Goal: Task Accomplishment & Management: Manage account settings

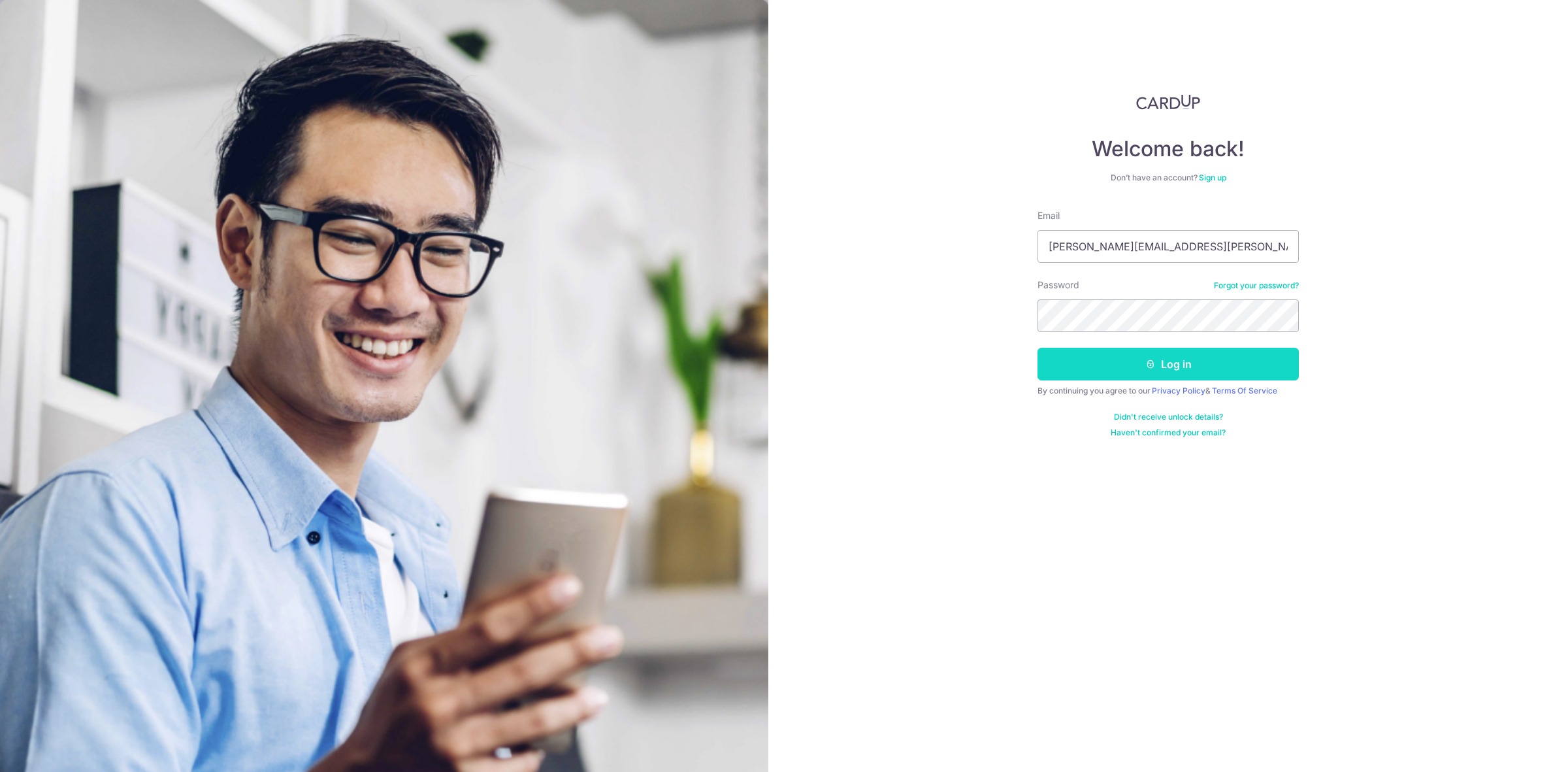
click at [1179, 364] on button "Log in" at bounding box center [1168, 364] width 261 height 33
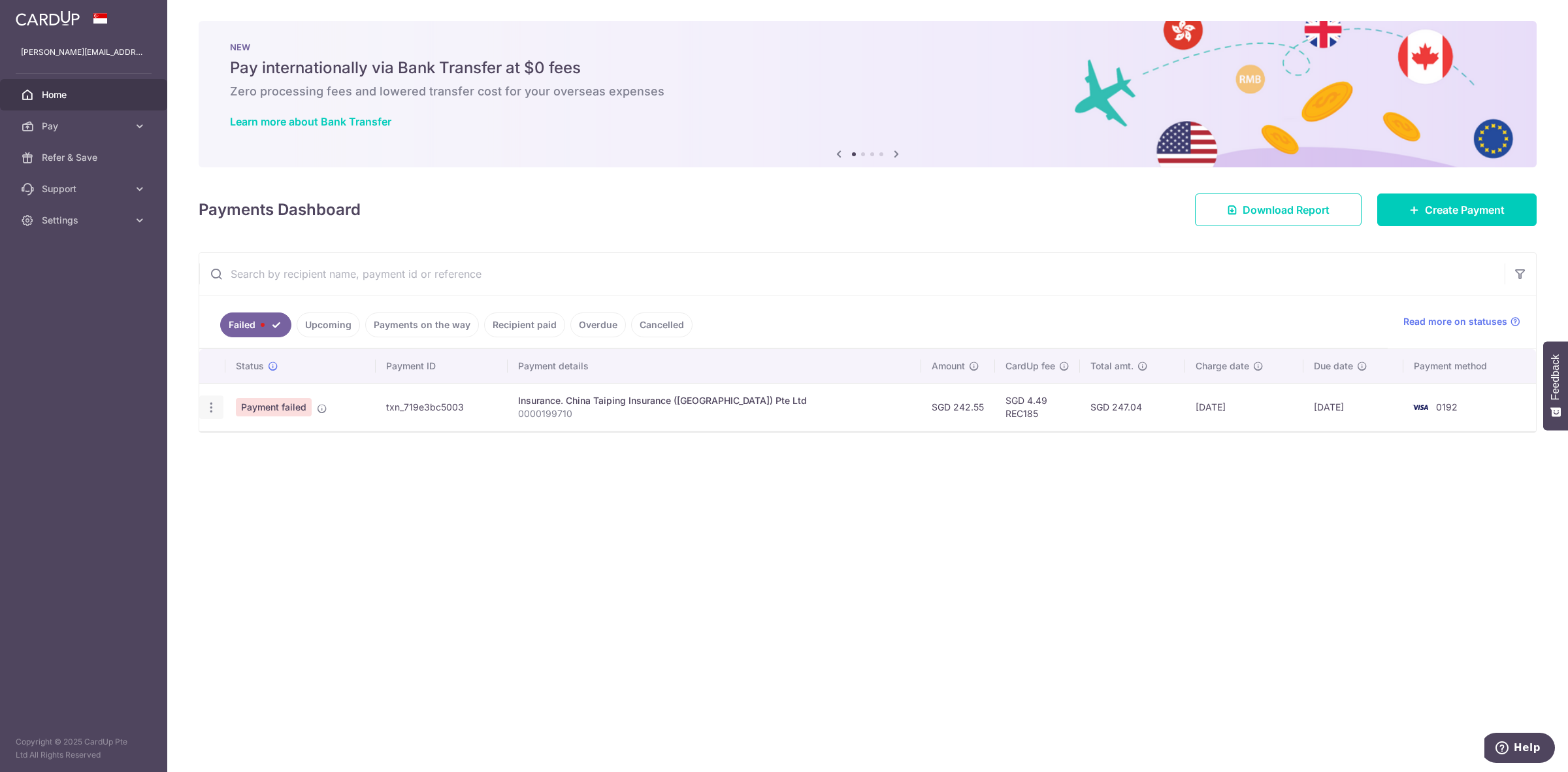
click at [213, 406] on icon "button" at bounding box center [211, 408] width 13 height 13
click at [286, 440] on span "Update payment" at bounding box center [280, 443] width 89 height 15
radio input "true"
type input "242.55"
type input "0000199710"
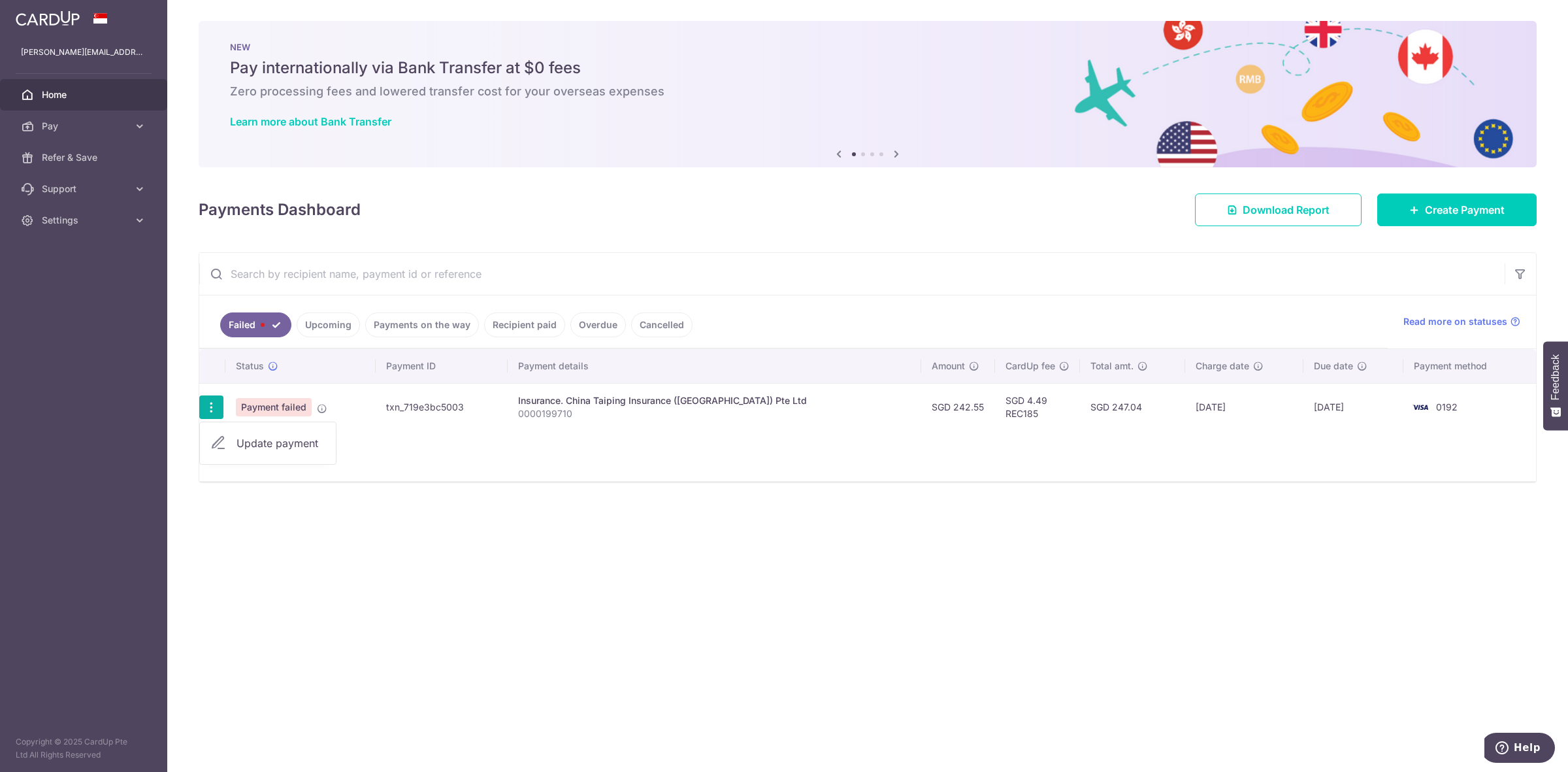
type input "REC185"
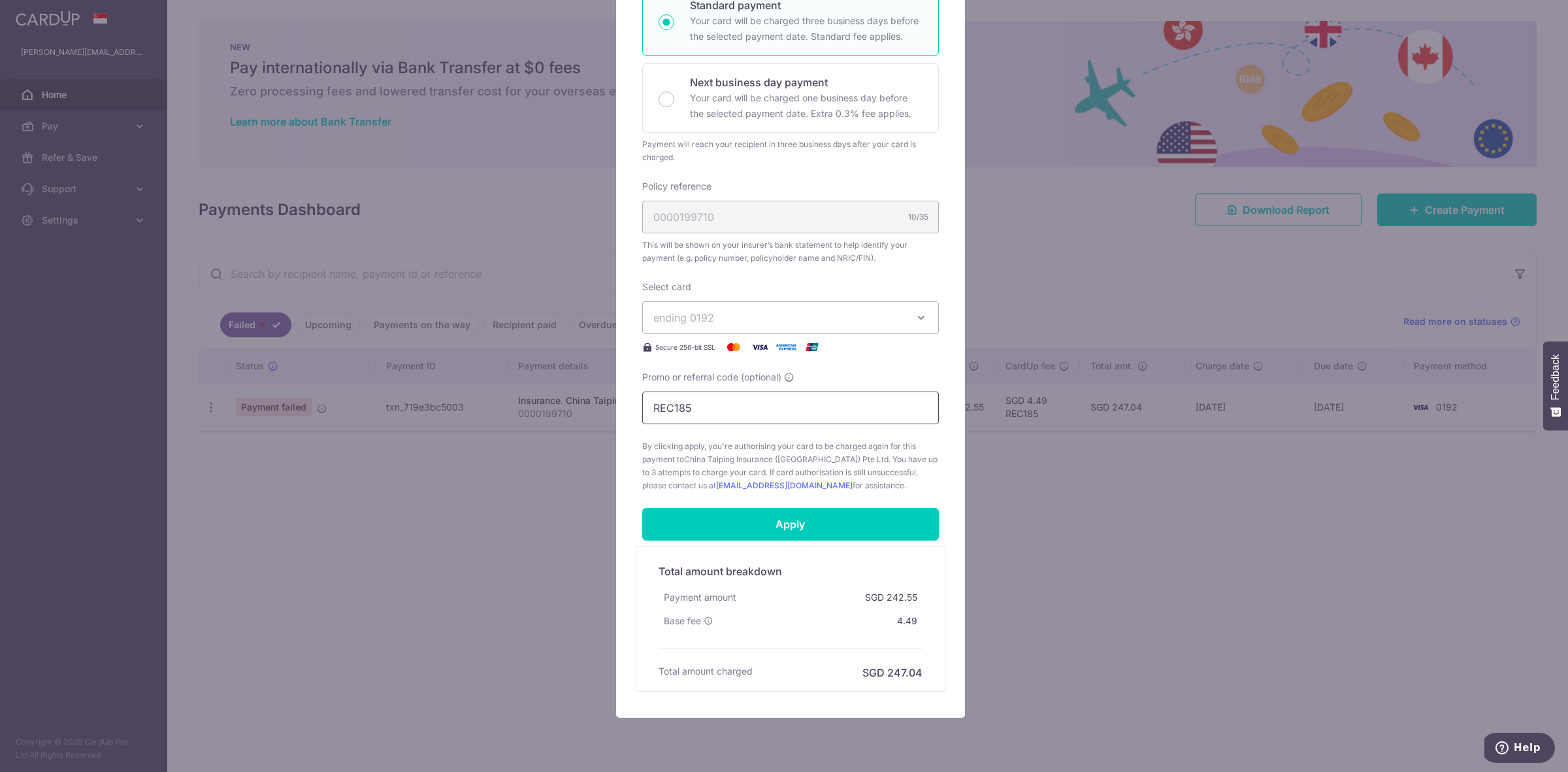
scroll to position [288, 0]
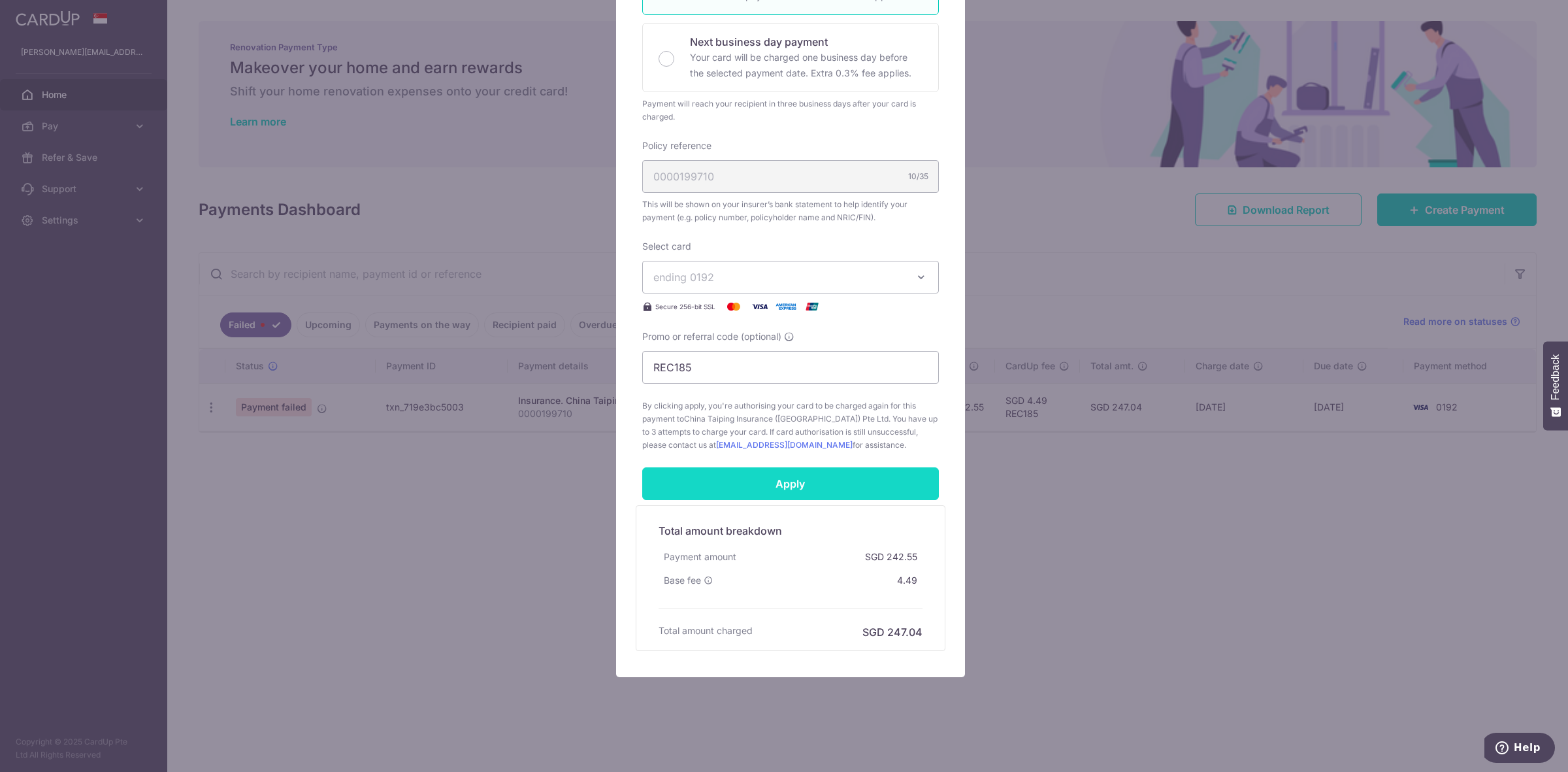
click at [782, 484] on input "Apply" at bounding box center [791, 483] width 297 height 33
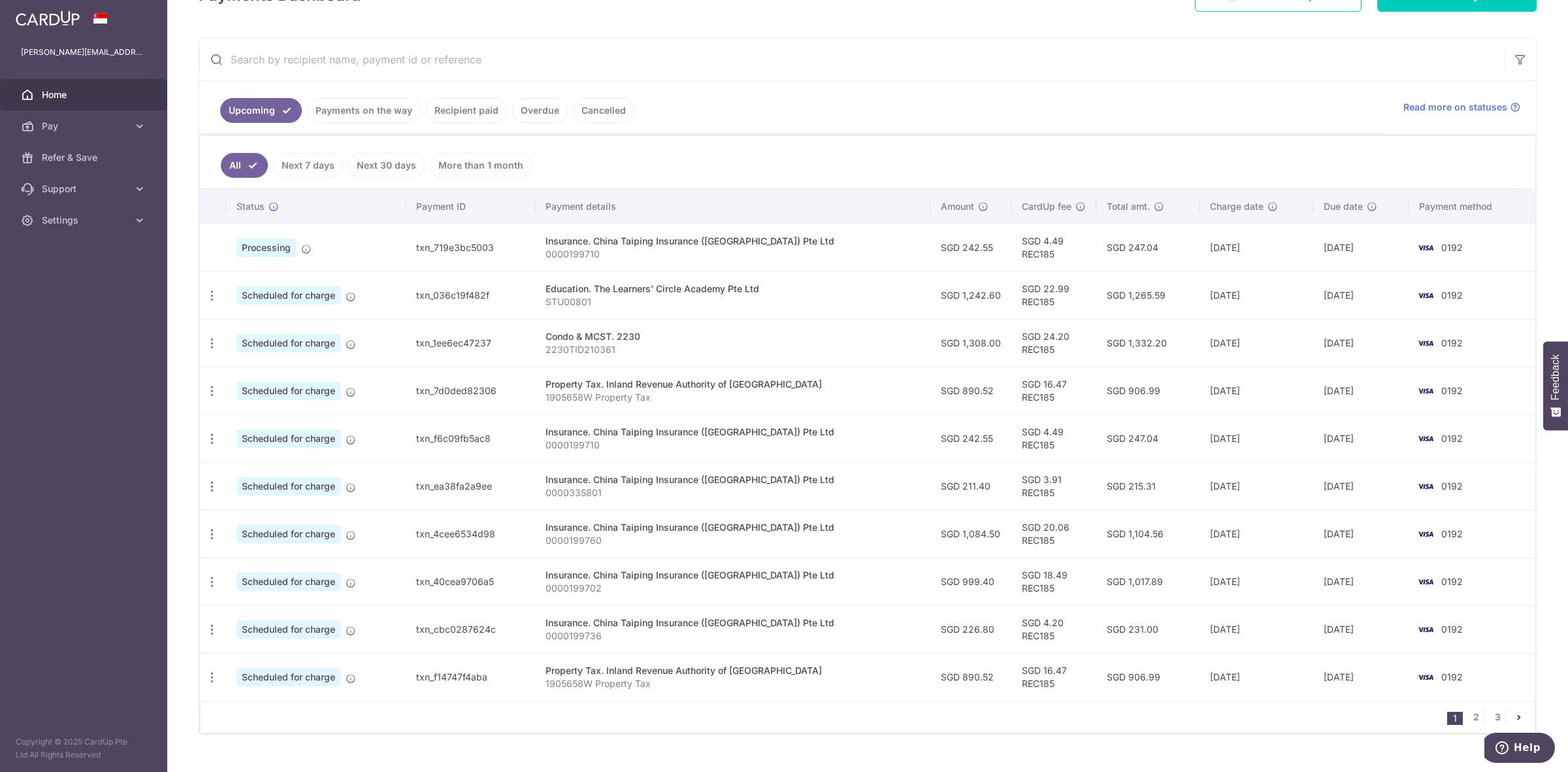
scroll to position [242, 0]
